Goal: Task Accomplishment & Management: Use online tool/utility

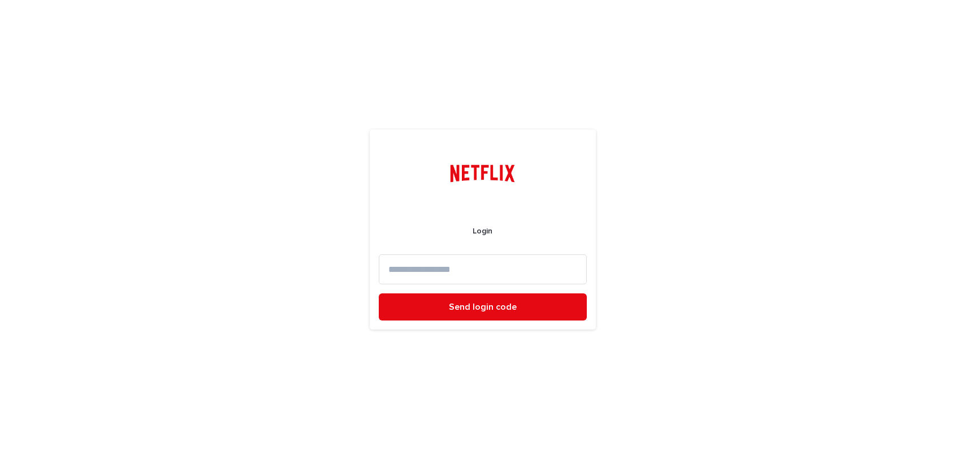
click at [445, 270] on input at bounding box center [483, 269] width 208 height 30
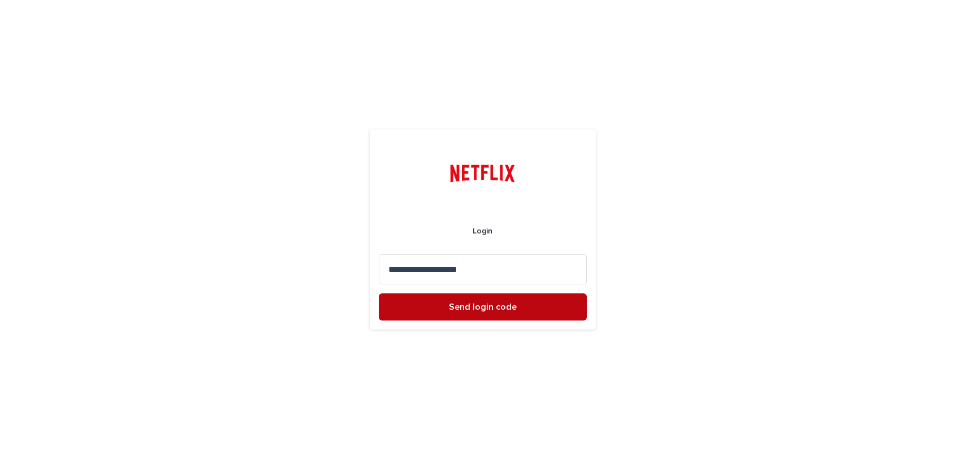
type input "**********"
click at [480, 312] on button "Send login code" at bounding box center [483, 306] width 208 height 27
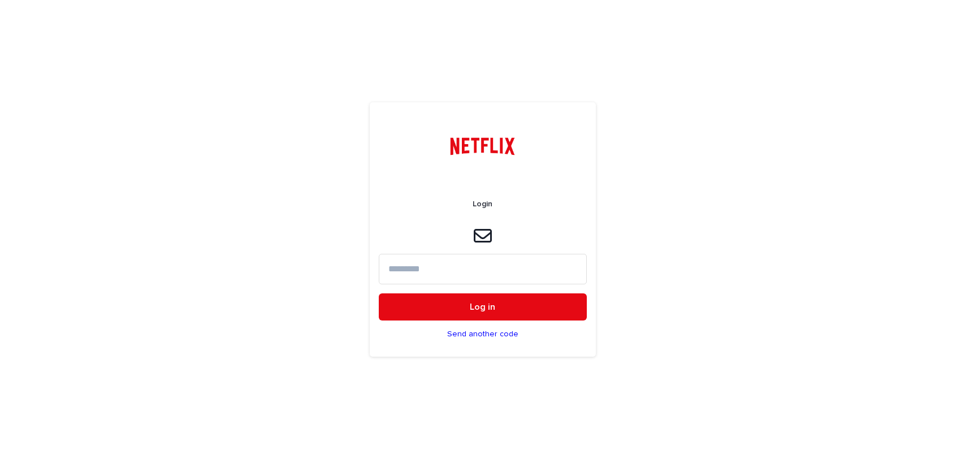
click at [409, 262] on input at bounding box center [483, 269] width 208 height 30
click at [409, 268] on input at bounding box center [483, 269] width 208 height 30
paste input "*****"
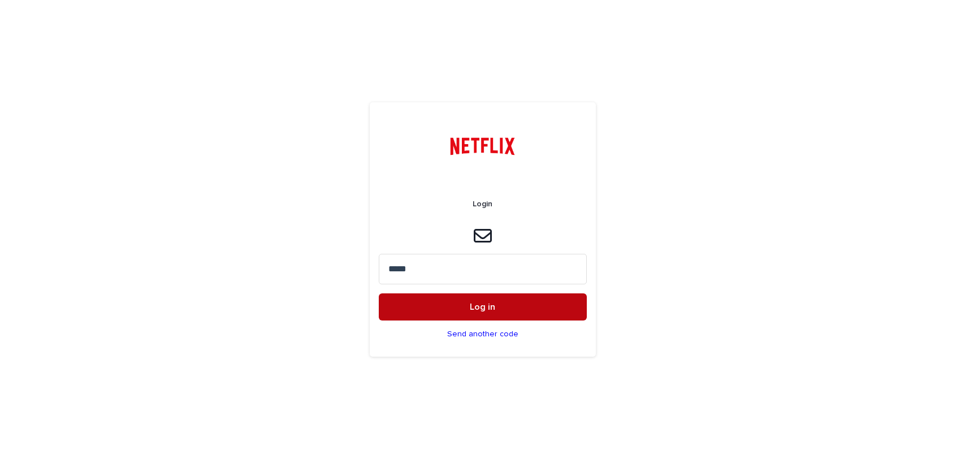
type input "*****"
click at [482, 309] on span "Log in" at bounding box center [482, 307] width 25 height 9
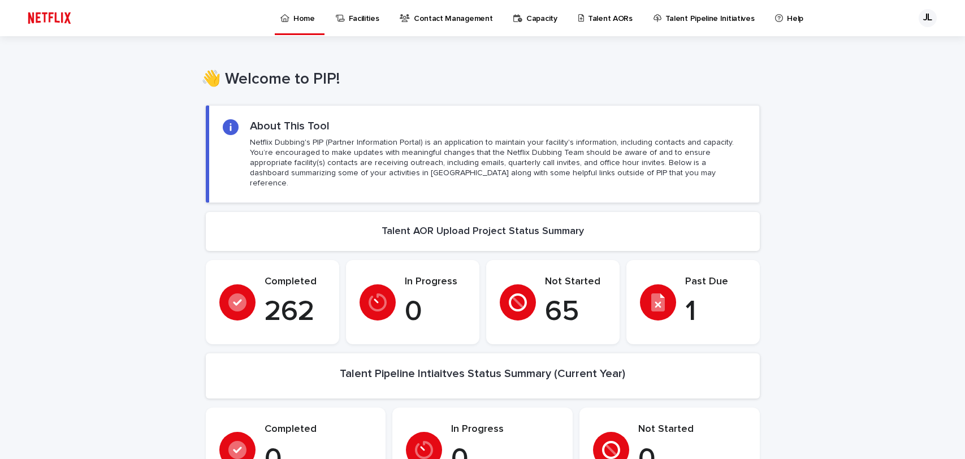
click at [606, 18] on p "Talent AORs" at bounding box center [610, 12] width 45 height 24
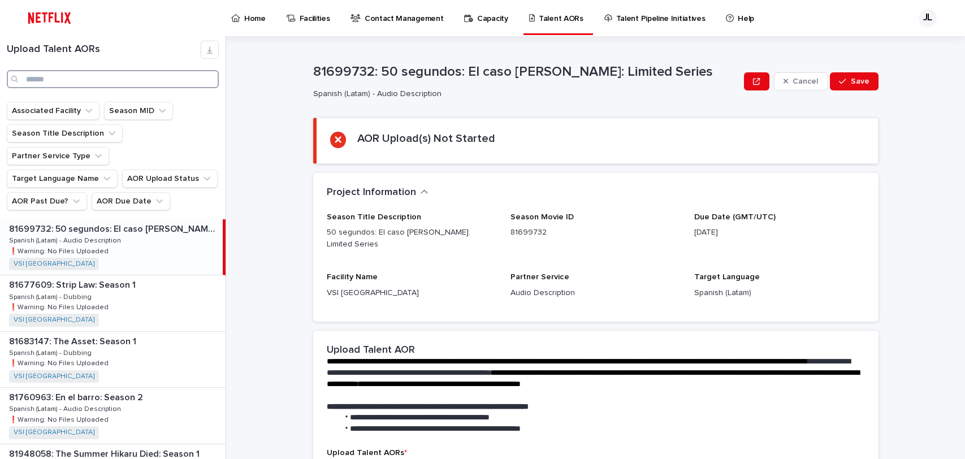
click at [58, 79] on input "Search" at bounding box center [113, 79] width 212 height 18
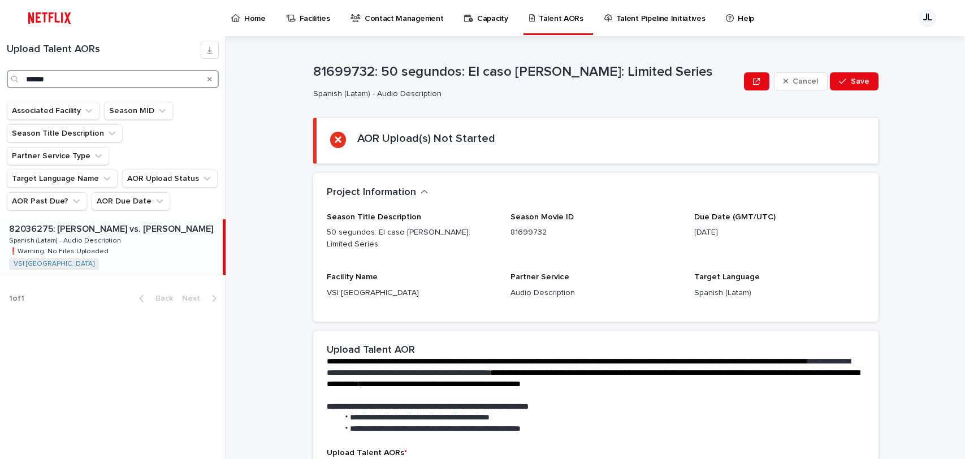
type input "******"
click at [89, 235] on p "Spanish (Latam) - Audio Description" at bounding box center [66, 240] width 114 height 10
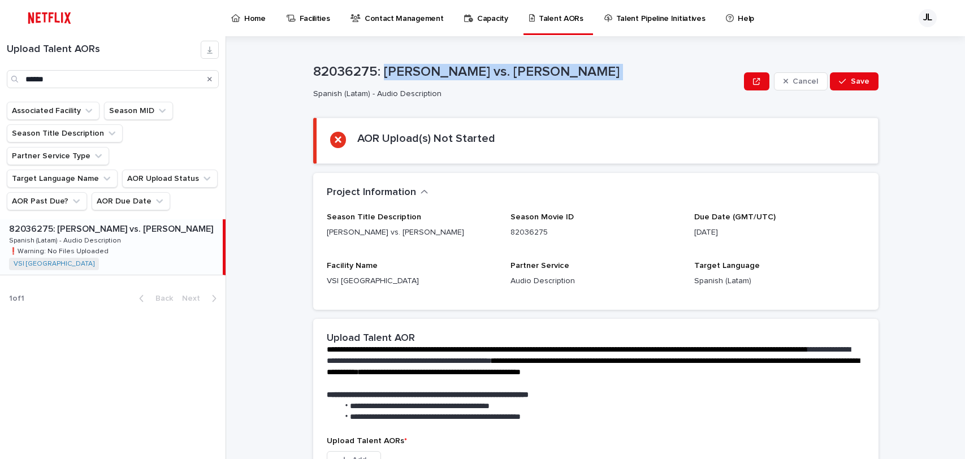
drag, startPoint x: 378, startPoint y: 71, endPoint x: 595, endPoint y: 81, distance: 216.8
click at [595, 81] on div "82036275: [PERSON_NAME] vs. [PERSON_NAME] Spanish (Latam) - Audio Description" at bounding box center [526, 81] width 427 height 35
copy p "[PERSON_NAME] vs. [PERSON_NAME]"
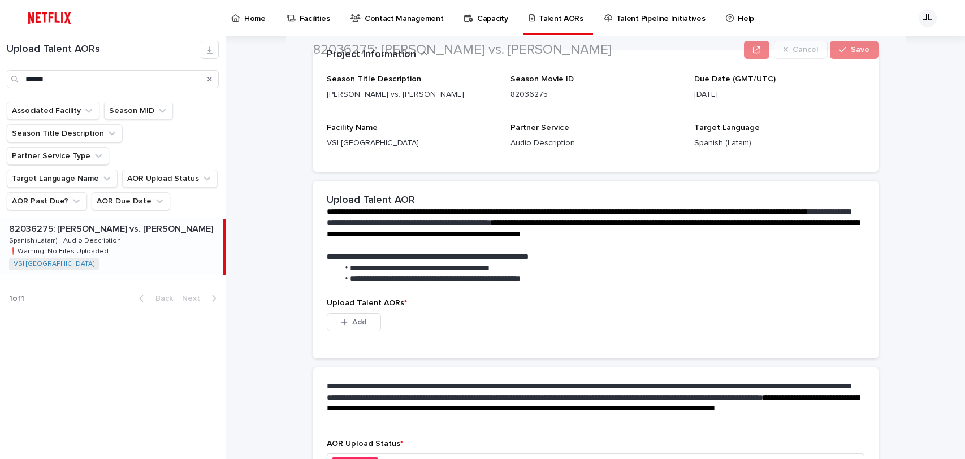
scroll to position [219, 0]
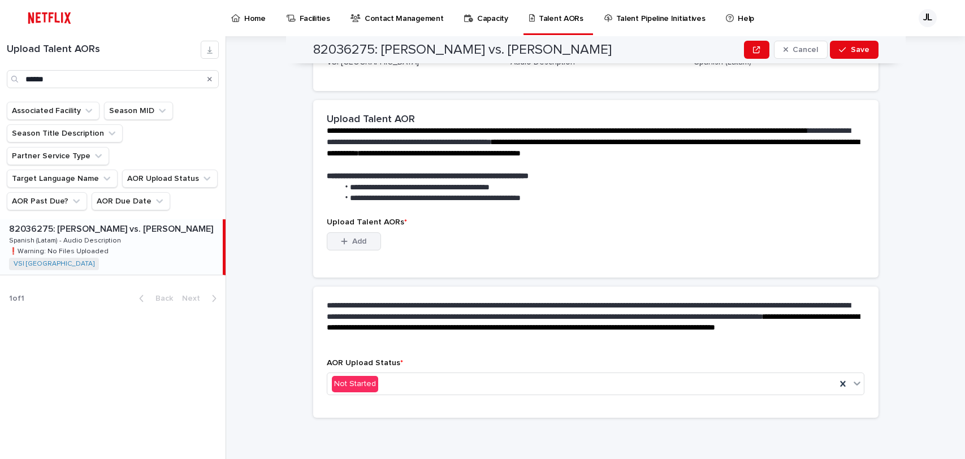
click at [352, 241] on span "Add" at bounding box center [359, 241] width 14 height 8
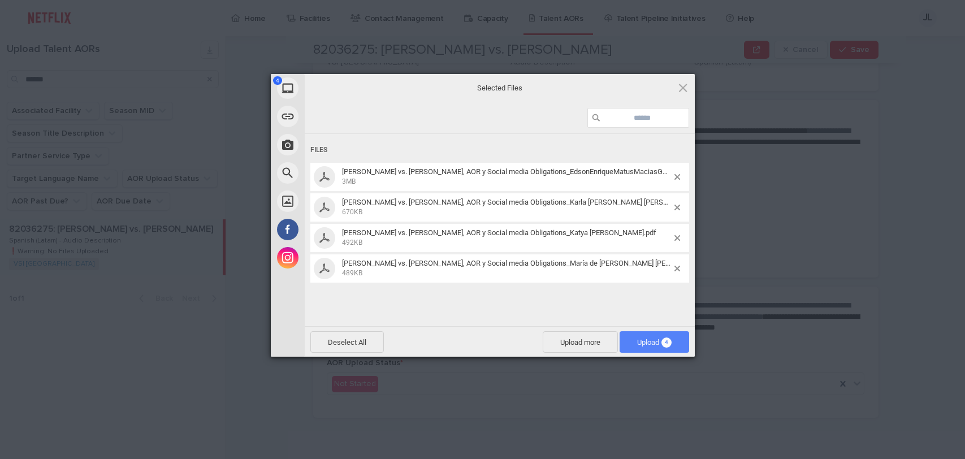
click at [649, 340] on span "Upload 4" at bounding box center [654, 342] width 34 height 8
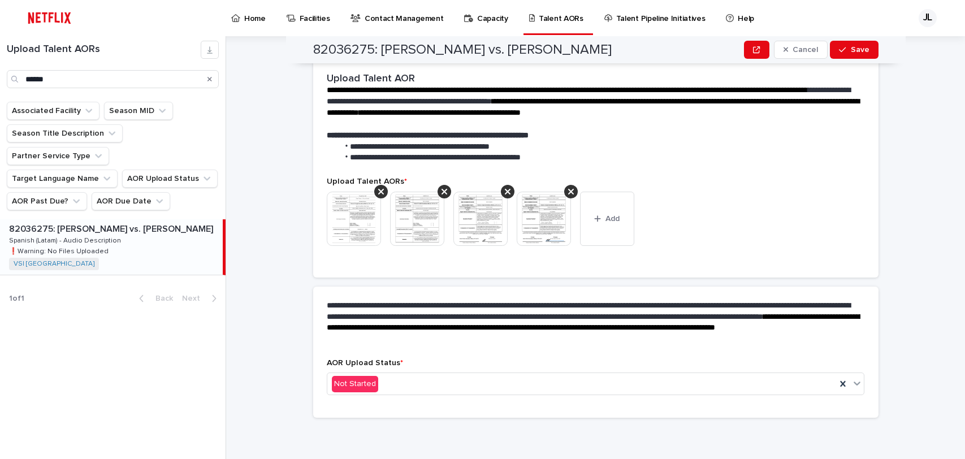
scroll to position [204, 0]
click at [852, 379] on icon at bounding box center [857, 383] width 11 height 11
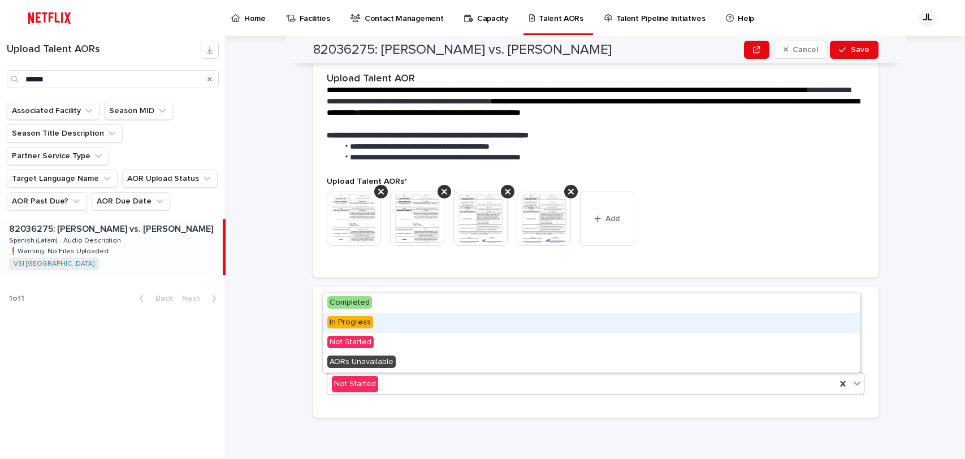
click at [349, 327] on span "In Progress" at bounding box center [350, 322] width 46 height 12
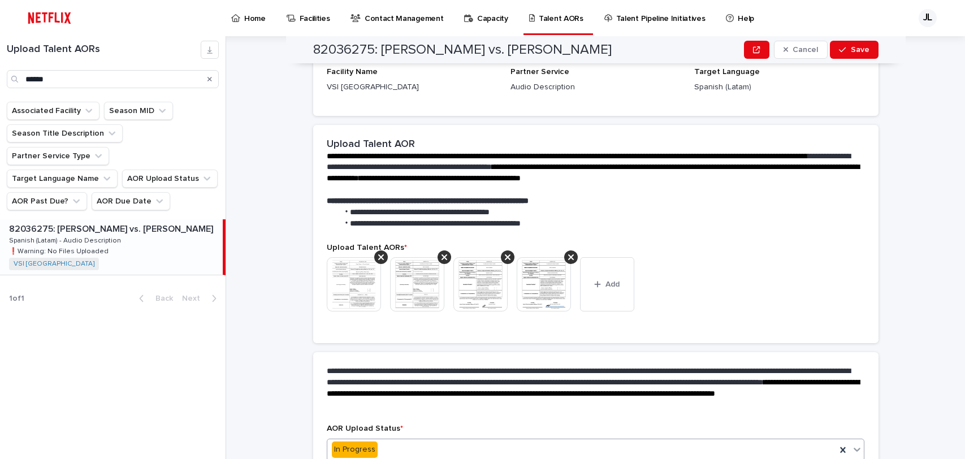
scroll to position [237, 0]
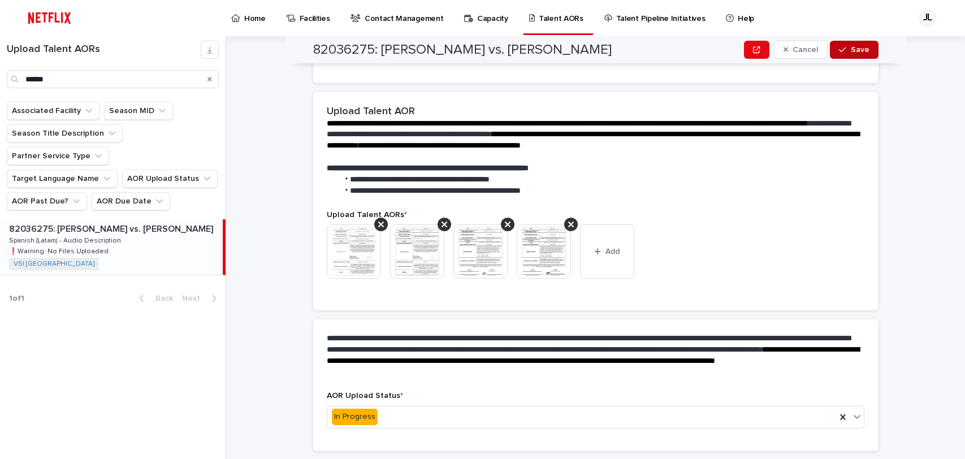
click at [857, 54] on button "Save" at bounding box center [854, 50] width 48 height 18
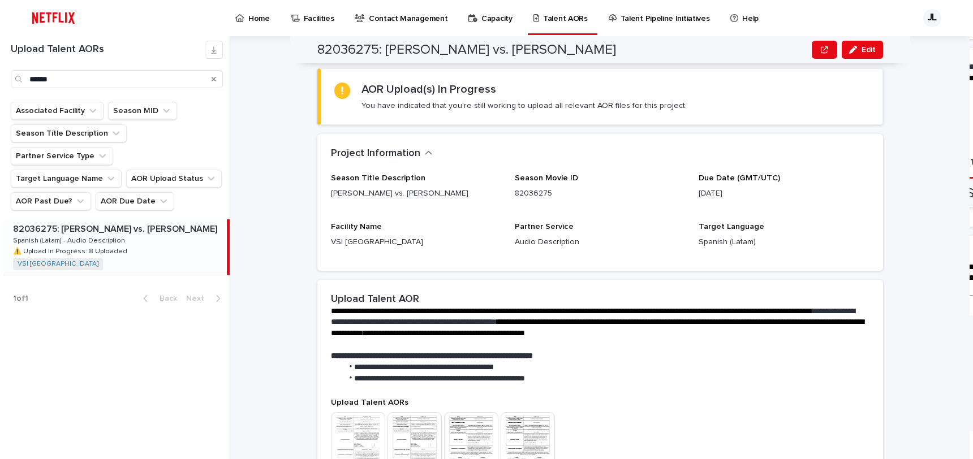
scroll to position [0, 0]
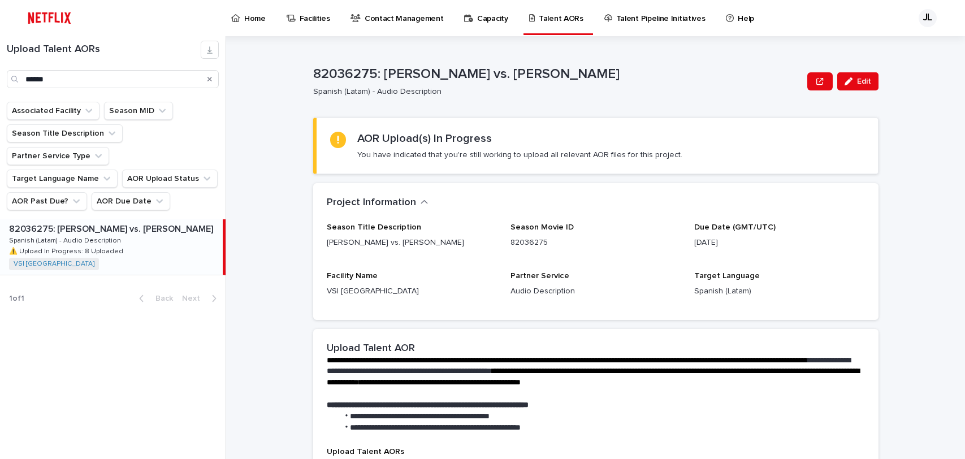
click at [921, 214] on div "**********" at bounding box center [602, 247] width 725 height 423
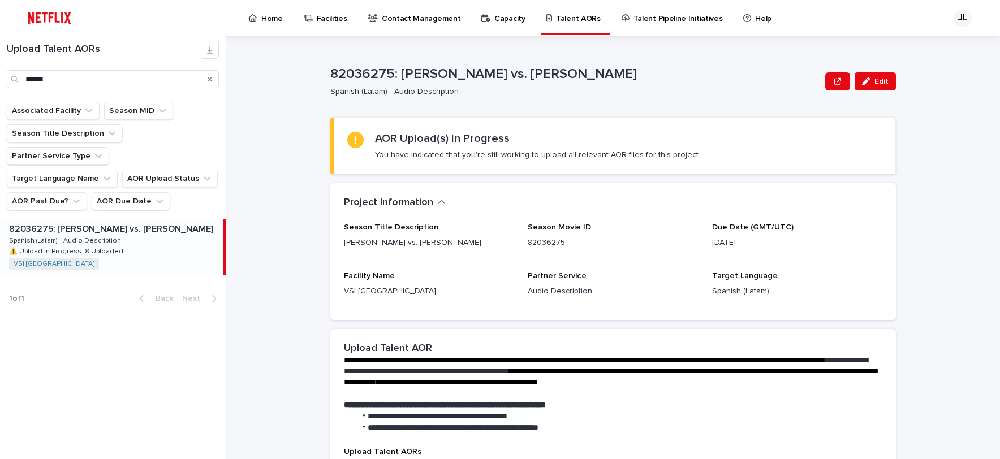
click at [210, 75] on button "Search" at bounding box center [210, 79] width 5 height 18
click at [137, 82] on input "Search" at bounding box center [113, 79] width 212 height 18
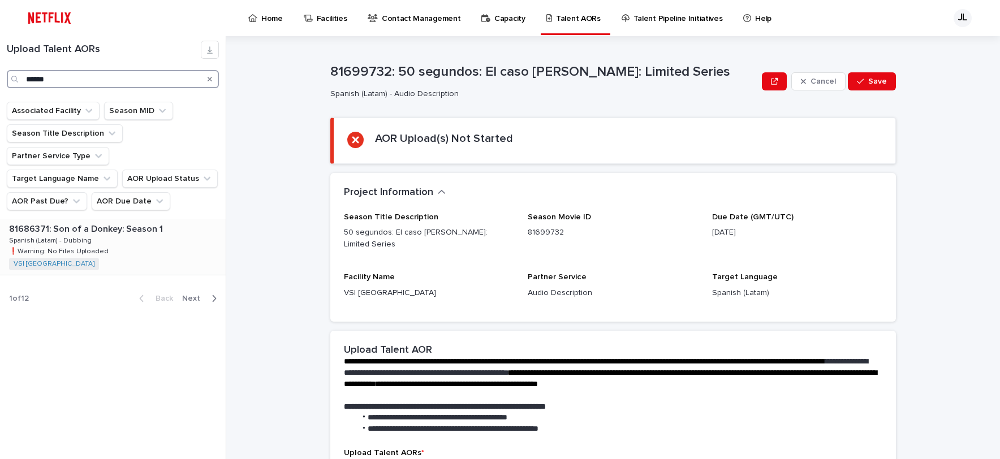
type input "******"
click at [133, 228] on div "81686371: Son of a Donkey: Season 1 81686371: Son of a Donkey: Season 1 Spanish…" at bounding box center [113, 246] width 226 height 55
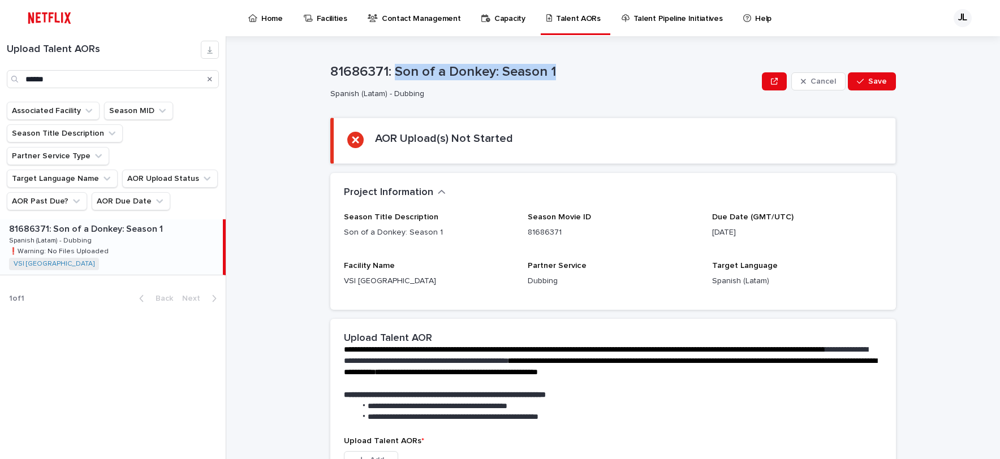
drag, startPoint x: 391, startPoint y: 72, endPoint x: 550, endPoint y: 70, distance: 158.9
click at [550, 70] on p "81686371: Son of a Donkey: Season 1" at bounding box center [543, 72] width 427 height 16
copy p "Son of a Donkey: Season 1"
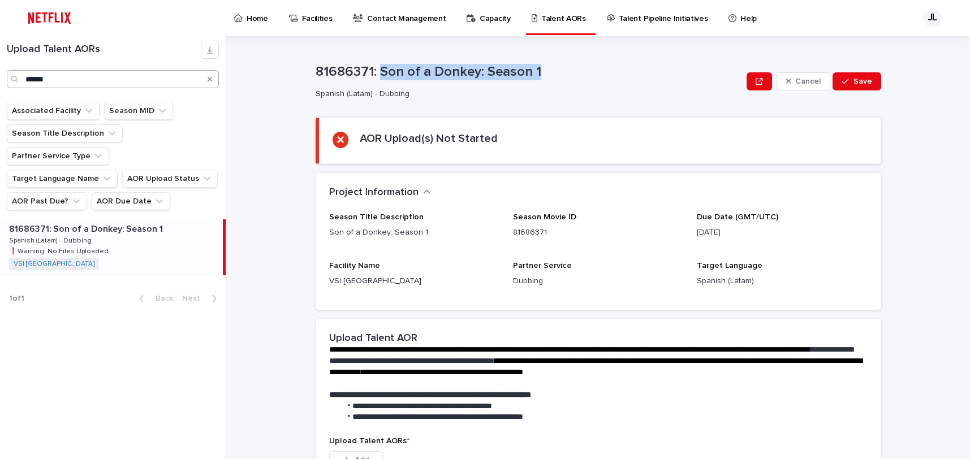
drag, startPoint x: 208, startPoint y: 77, endPoint x: 135, endPoint y: 80, distance: 72.4
click at [208, 77] on icon "Search" at bounding box center [210, 79] width 5 height 7
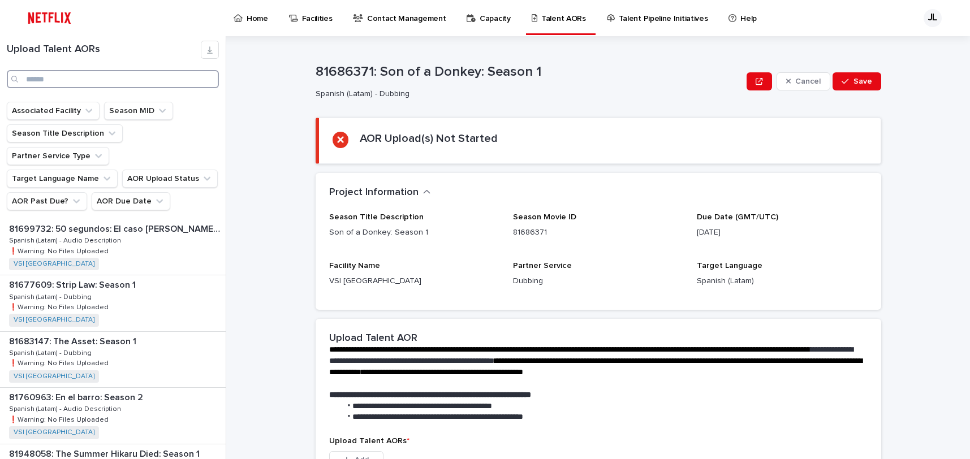
click at [135, 80] on input "Search" at bounding box center [113, 79] width 212 height 18
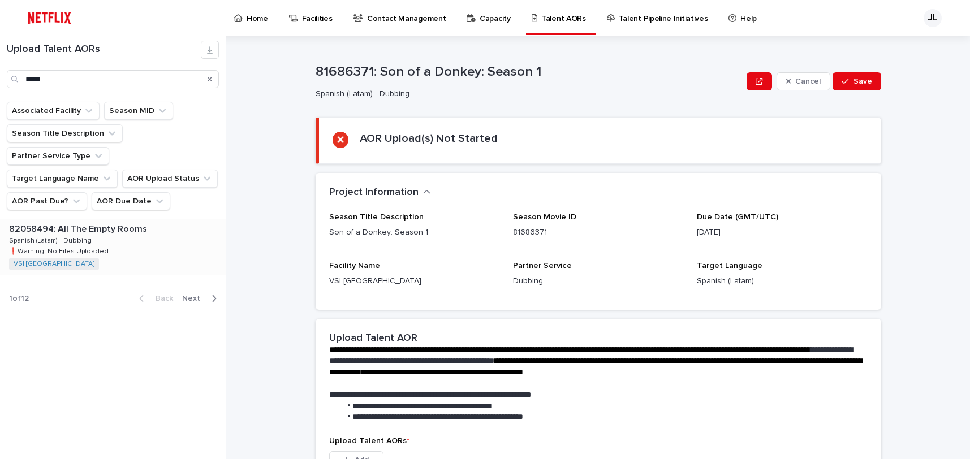
click at [112, 228] on div "82058494: All The Empty Rooms 82058494: All The Empty Rooms Spanish (Latam) - D…" at bounding box center [113, 246] width 226 height 55
click at [92, 81] on input "*****" at bounding box center [113, 79] width 212 height 18
type input "*"
type input "******"
click at [136, 226] on div "81686371: Son of a Donkey: Season 1 81686371: Son of a Donkey: Season 1 Spanish…" at bounding box center [111, 246] width 223 height 55
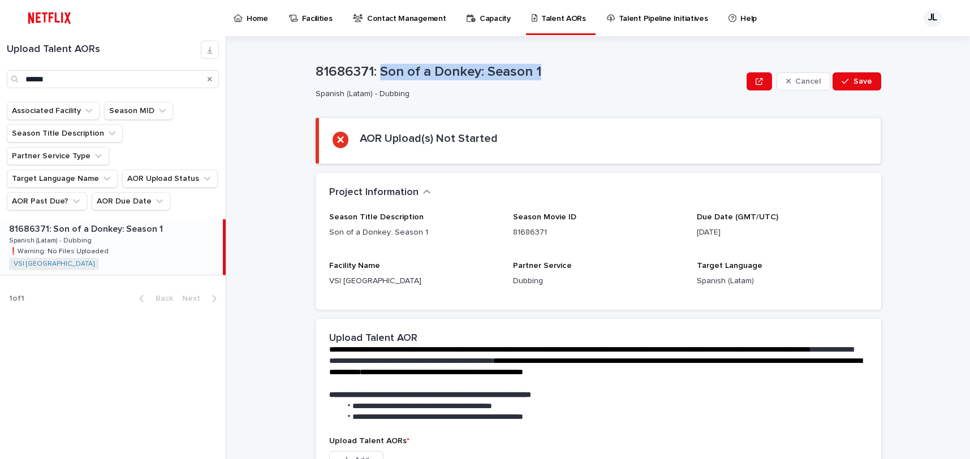
drag, startPoint x: 377, startPoint y: 70, endPoint x: 542, endPoint y: 72, distance: 164.6
click at [542, 72] on p "81686371: Son of a Donkey: Season 1" at bounding box center [529, 72] width 427 height 16
copy p "Son of a Donkey: Season 1"
click at [94, 83] on input "******" at bounding box center [113, 79] width 212 height 18
click at [209, 78] on icon "Search" at bounding box center [210, 79] width 5 height 5
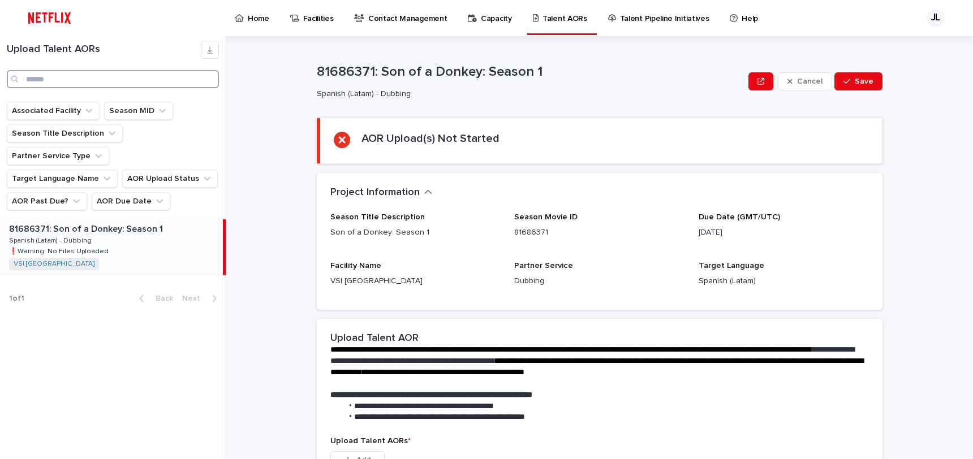
click at [146, 82] on input "Search" at bounding box center [113, 79] width 212 height 18
type input "******"
click at [159, 235] on div "82036275: Canelo Álvarez vs. Terence Crawford 82036275: Canelo Álvarez vs. Tere…" at bounding box center [111, 246] width 223 height 55
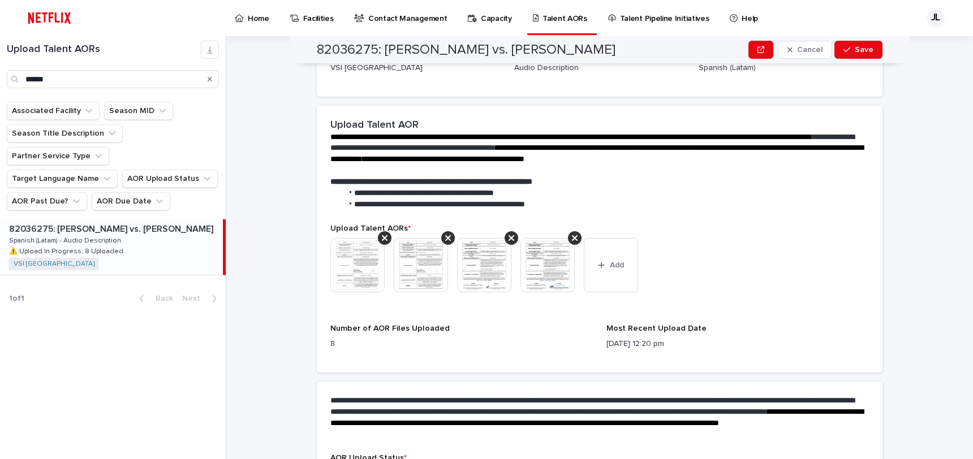
scroll to position [219, 0]
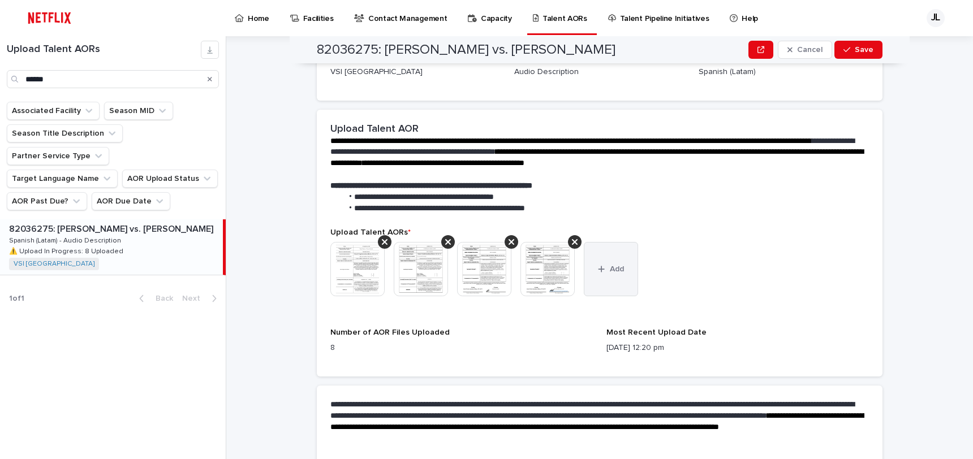
click at [608, 284] on button "Add" at bounding box center [611, 269] width 54 height 54
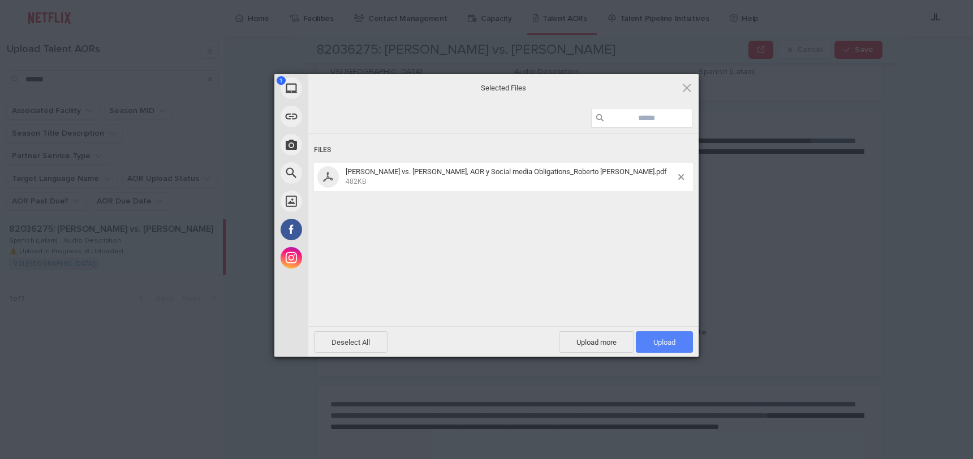
click at [649, 341] on span "Upload 1" at bounding box center [664, 341] width 57 height 21
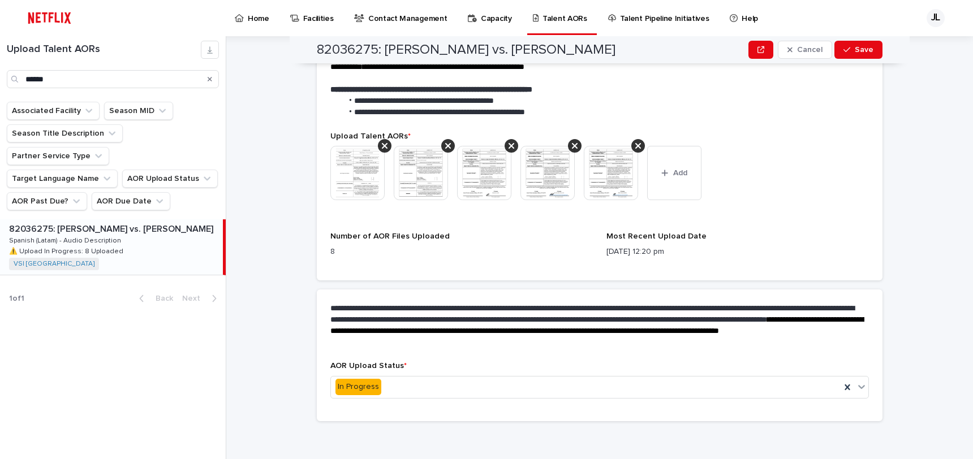
scroll to position [318, 0]
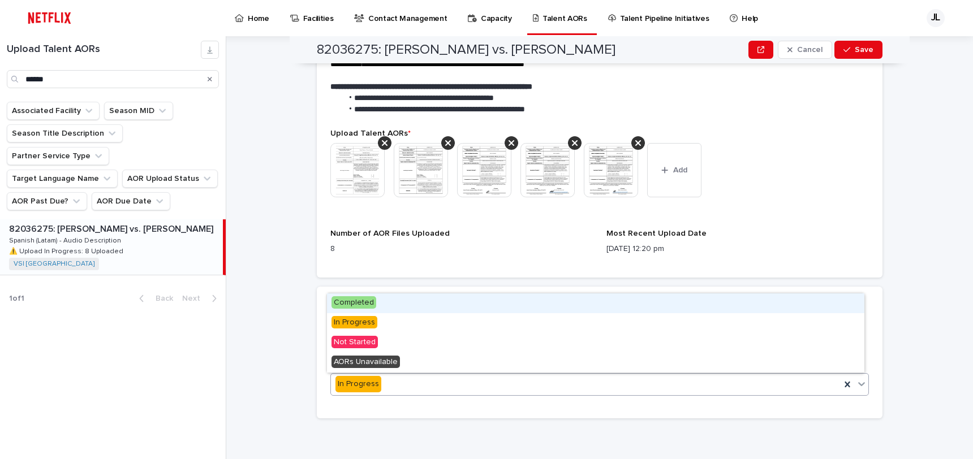
click at [858, 385] on icon at bounding box center [861, 384] width 7 height 4
click at [460, 301] on div "Completed" at bounding box center [595, 303] width 537 height 20
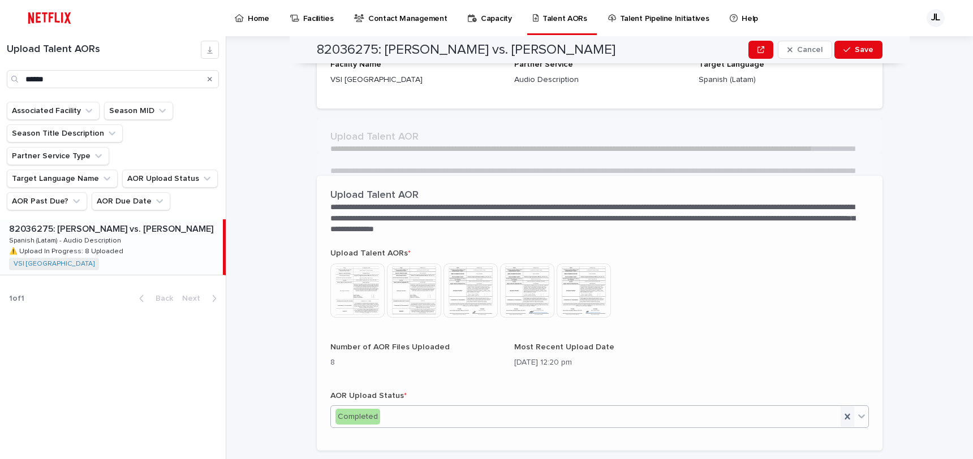
scroll to position [185, 0]
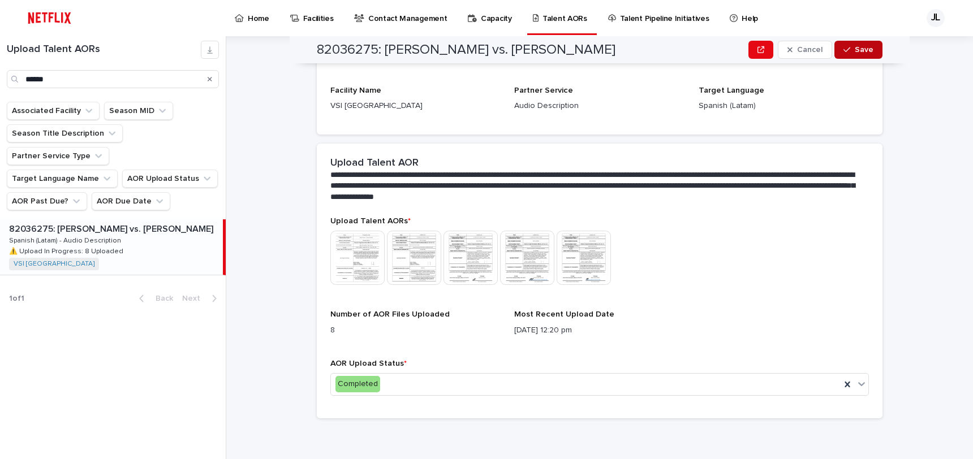
click at [846, 53] on icon "button" at bounding box center [846, 50] width 7 height 8
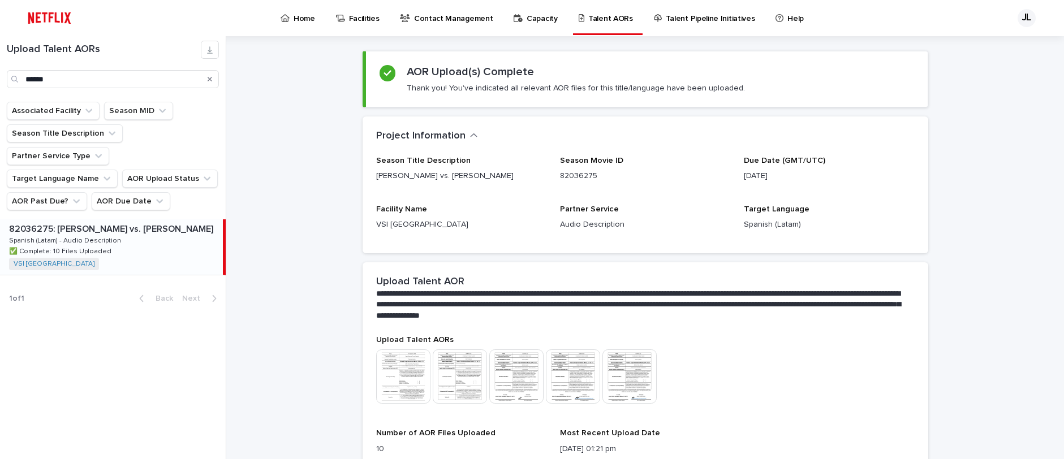
scroll to position [0, 0]
